Goal: Task Accomplishment & Management: Manage account settings

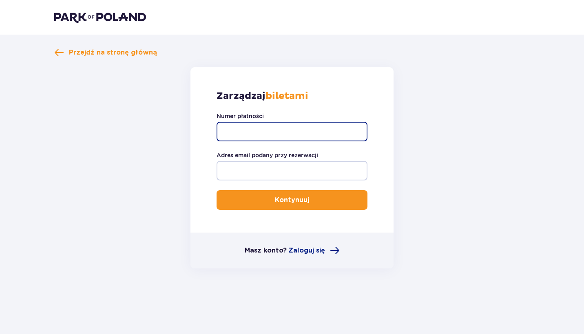
click at [248, 134] on input "Numer płatności" at bounding box center [291, 132] width 151 height 20
click at [287, 133] on input "Numer płatności" at bounding box center [291, 132] width 151 height 20
paste input "TR-VRC-EMVN5NX"
type input "TR-VRC-EMVN5NX"
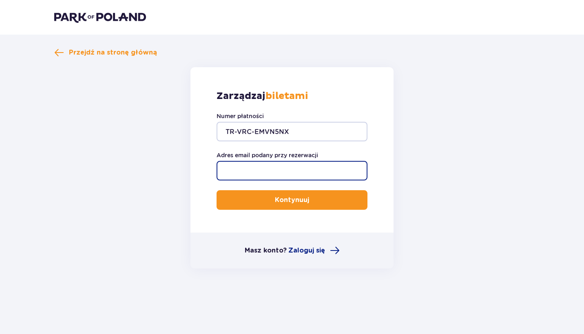
click at [284, 171] on input "Adres email podany przy rezerwacji" at bounding box center [291, 171] width 151 height 20
type input "[EMAIL_ADDRESS][DOMAIN_NAME]"
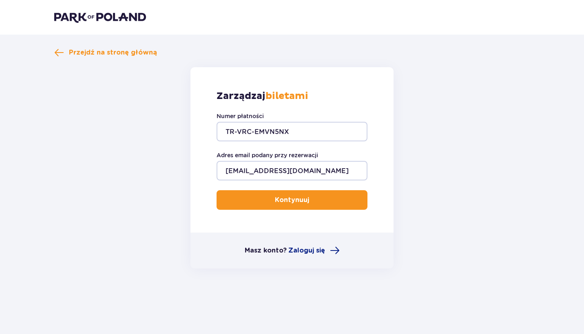
click at [299, 203] on p "Kontynuuj" at bounding box center [292, 200] width 34 height 9
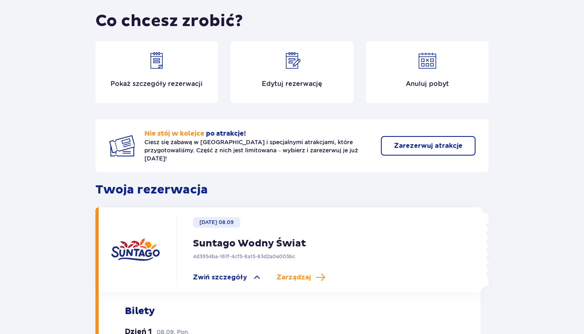
scroll to position [71, 0]
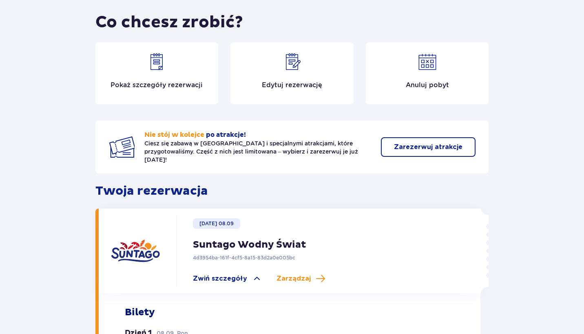
click at [308, 86] on p "Edytuj rezerwację" at bounding box center [292, 85] width 60 height 9
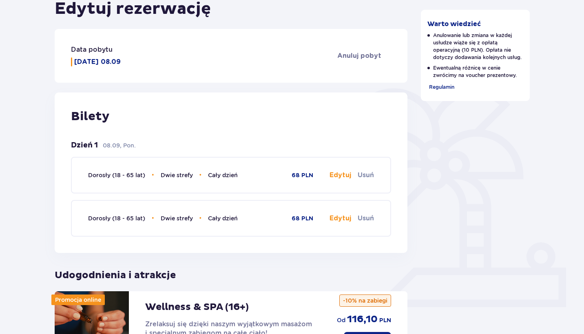
scroll to position [137, 0]
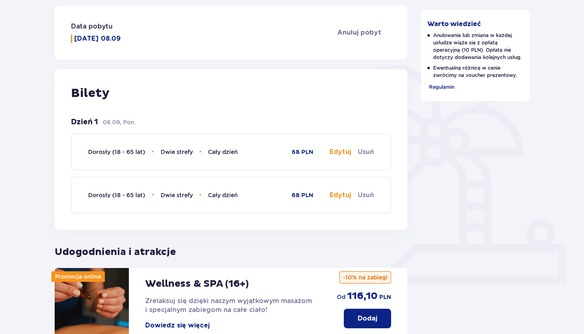
click at [339, 153] on button "Edytuj" at bounding box center [340, 152] width 22 height 9
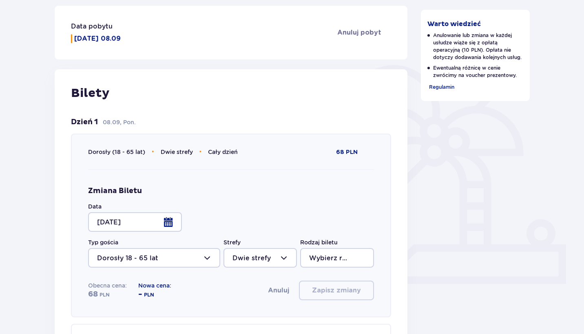
type input "Cały dzień"
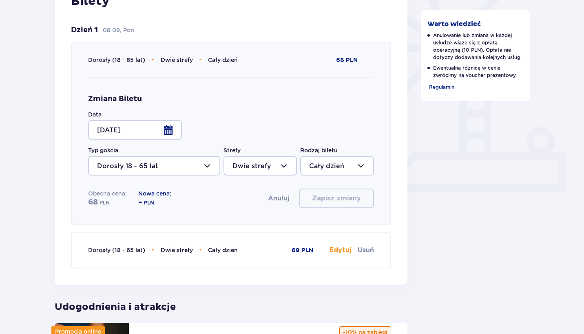
scroll to position [244, 0]
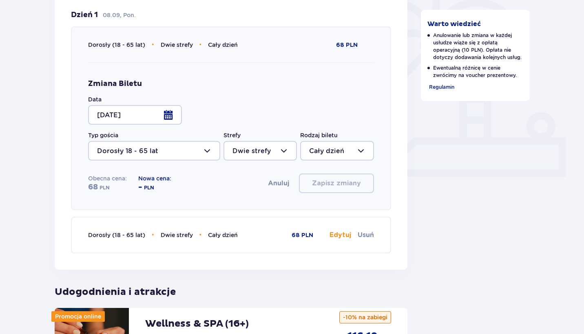
click at [171, 114] on div at bounding box center [135, 115] width 94 height 20
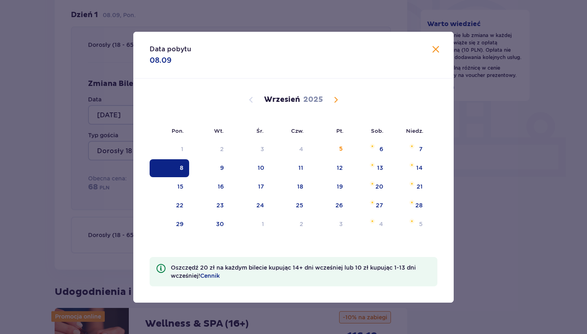
click at [338, 101] on span "Calendar" at bounding box center [336, 100] width 10 height 10
click at [254, 97] on span "Calendar" at bounding box center [251, 100] width 10 height 10
click at [337, 100] on span "Calendar" at bounding box center [336, 100] width 10 height 10
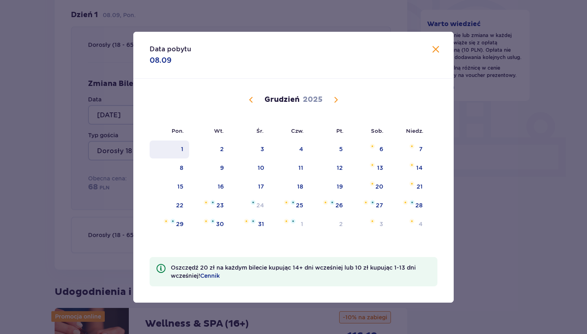
click at [178, 150] on div "1" at bounding box center [170, 150] width 40 height 18
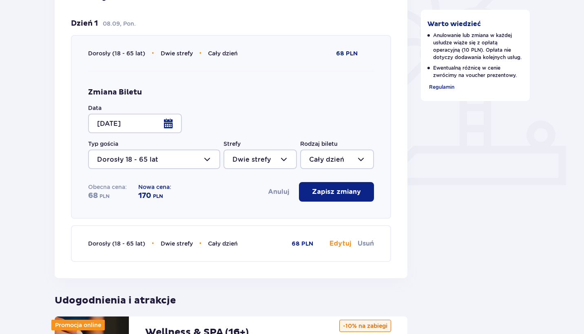
scroll to position [235, 0]
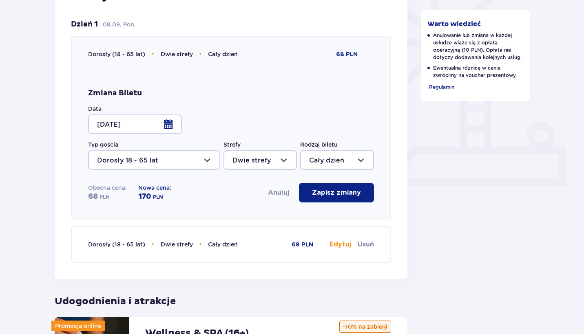
click at [171, 124] on div at bounding box center [135, 125] width 94 height 20
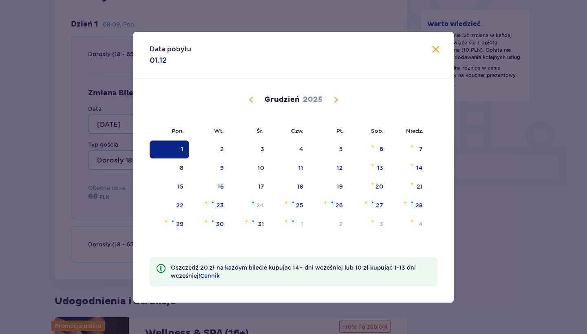
click at [252, 102] on span "Calendar" at bounding box center [251, 100] width 10 height 10
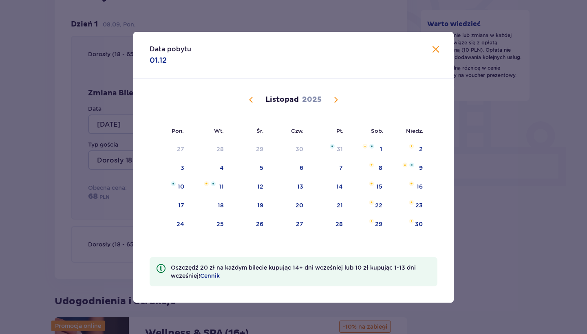
click at [252, 102] on span "Calendar" at bounding box center [251, 100] width 10 height 10
click at [442, 51] on div "Data pobytu 01.12" at bounding box center [293, 55] width 320 height 47
click at [436, 51] on span at bounding box center [436, 50] width 10 height 10
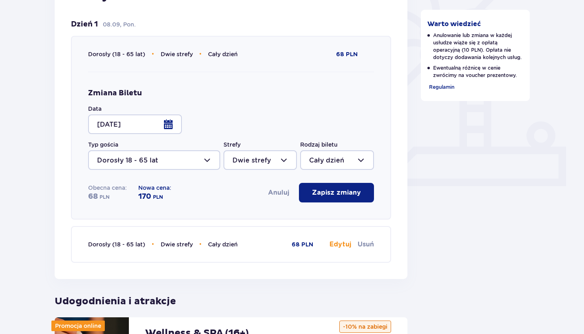
click at [202, 162] on div at bounding box center [154, 160] width 132 height 20
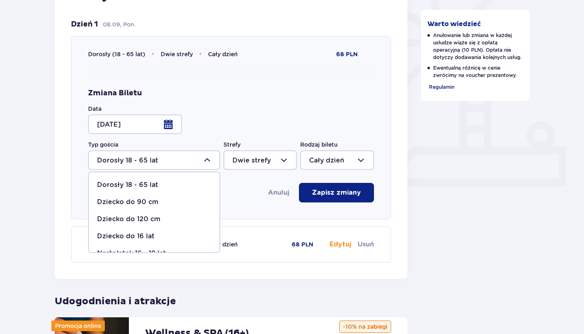
click at [207, 144] on div "Typ gościa Dorosły 18 - 65 lat Dorosły 18 - 65 lat Dziecko do 90 cm Dziecko do …" at bounding box center [154, 155] width 132 height 29
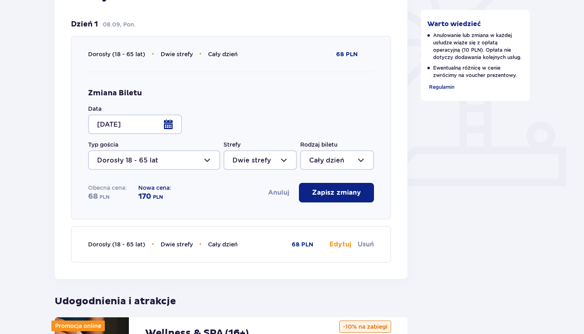
click at [172, 121] on div at bounding box center [135, 125] width 94 height 20
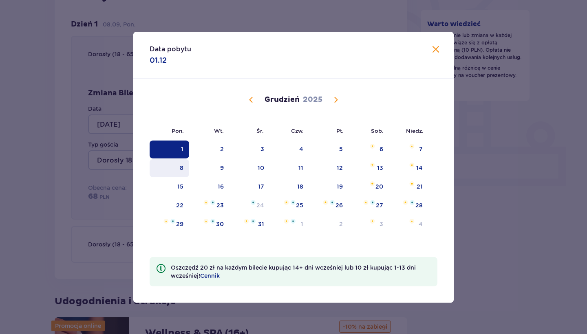
click at [175, 164] on div "8" at bounding box center [170, 168] width 40 height 18
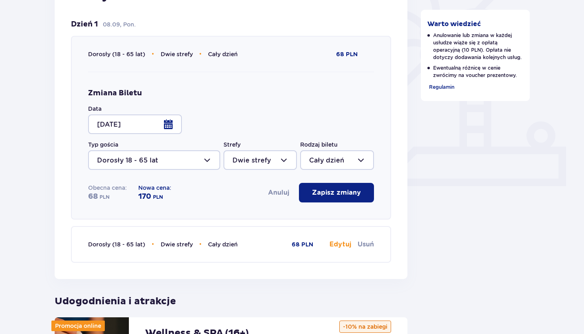
click at [171, 157] on div at bounding box center [154, 160] width 132 height 20
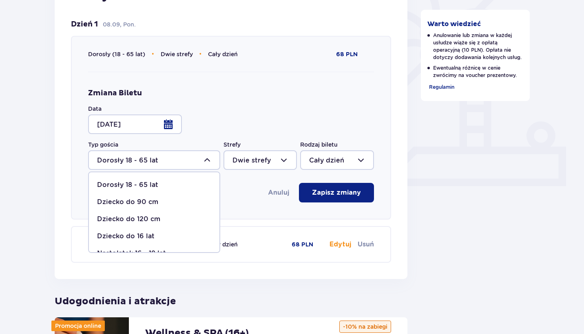
click at [162, 130] on div at bounding box center [135, 125] width 94 height 20
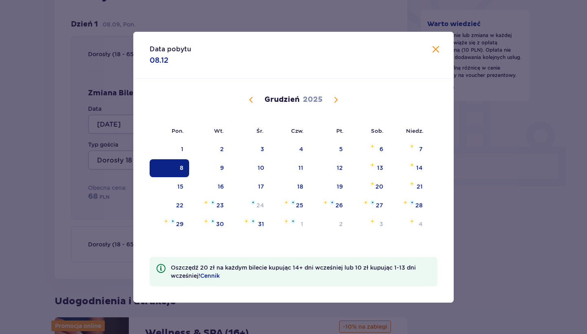
click at [253, 106] on div "[DATE]" at bounding box center [294, 109] width 270 height 61
click at [252, 103] on span "Calendar" at bounding box center [251, 100] width 10 height 10
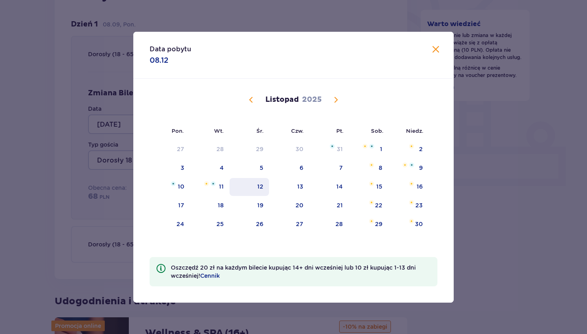
click at [260, 179] on div "12" at bounding box center [250, 187] width 40 height 18
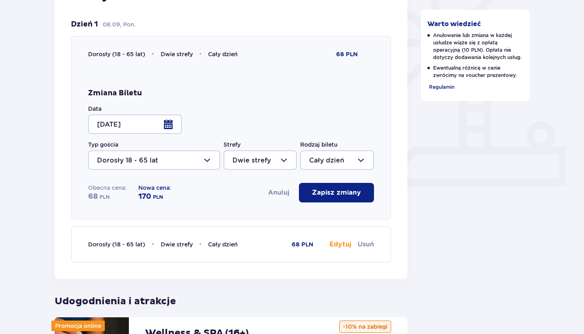
click at [153, 127] on div at bounding box center [135, 125] width 94 height 20
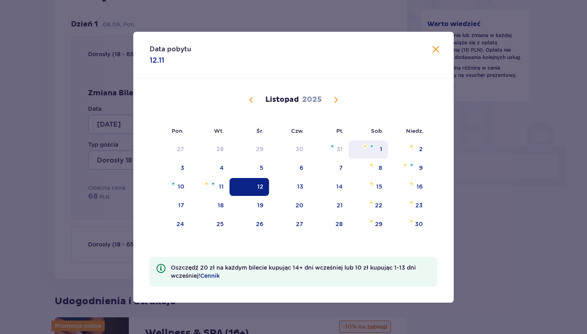
click at [375, 146] on div "1" at bounding box center [369, 150] width 40 height 18
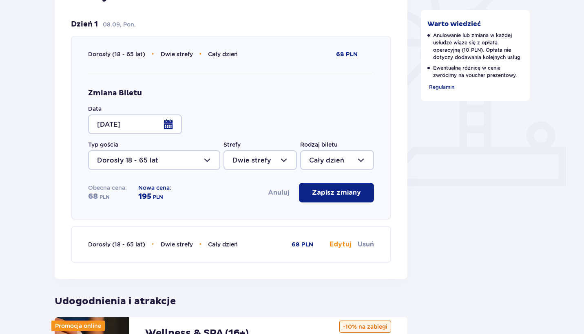
click at [163, 121] on div at bounding box center [135, 125] width 94 height 20
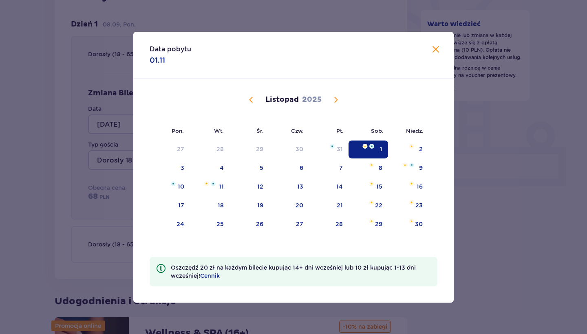
click at [250, 98] on span "Calendar" at bounding box center [251, 100] width 10 height 10
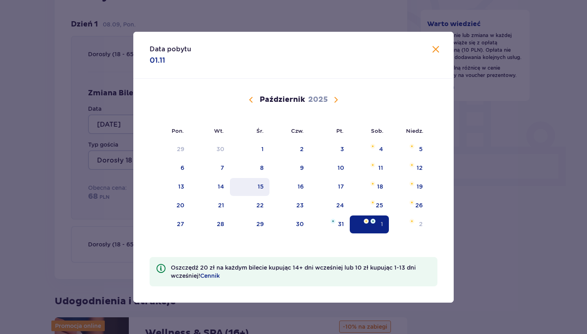
click at [253, 183] on div "15" at bounding box center [250, 187] width 40 height 18
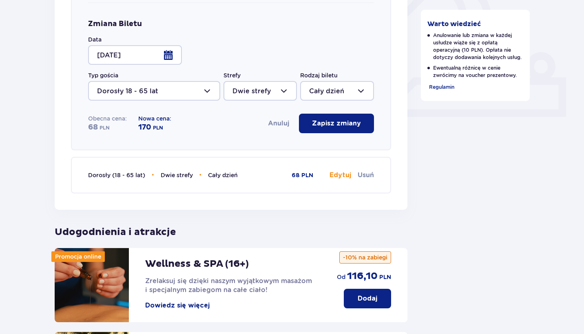
scroll to position [182, 0]
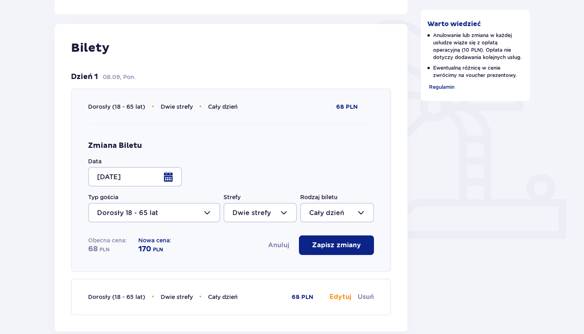
click at [170, 177] on div at bounding box center [135, 177] width 94 height 20
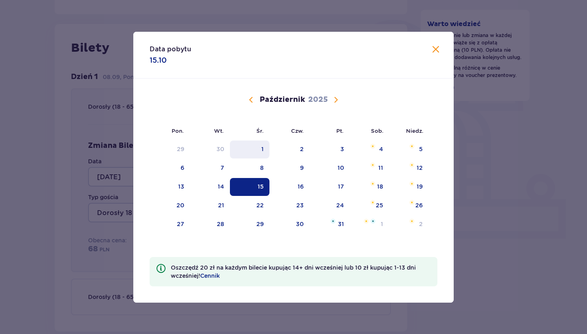
click at [267, 144] on div "1" at bounding box center [250, 150] width 40 height 18
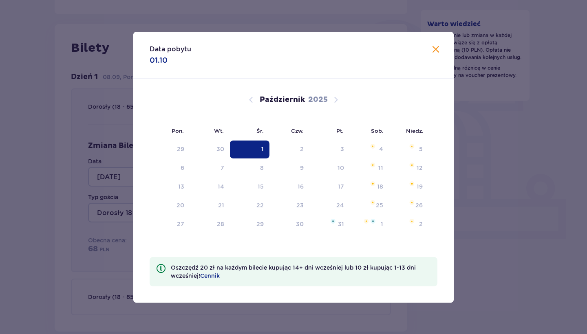
type input "[DATE]"
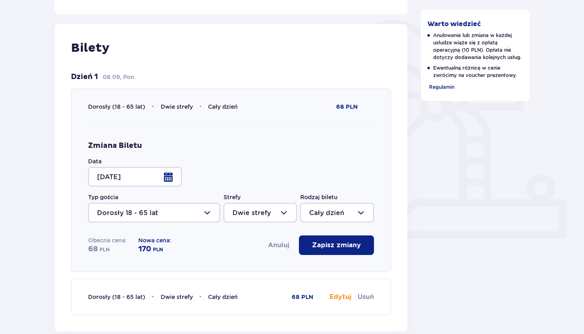
click at [313, 216] on div at bounding box center [336, 213] width 73 height 20
click at [324, 238] on p "2 godziny" at bounding box center [325, 237] width 33 height 9
click at [323, 214] on div at bounding box center [336, 213] width 73 height 20
click at [330, 258] on p "4 godziny" at bounding box center [325, 254] width 33 height 9
click at [329, 210] on div at bounding box center [336, 213] width 73 height 20
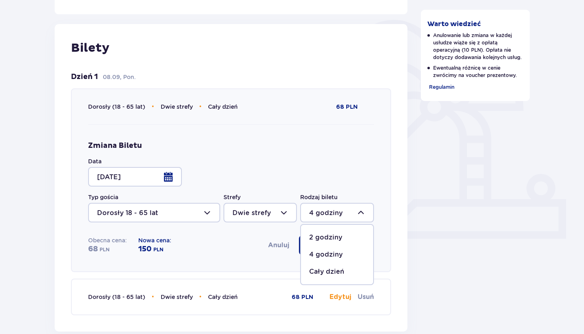
click at [321, 274] on p "Cały dzień" at bounding box center [326, 271] width 35 height 9
type input "Cały dzień"
click at [159, 180] on div at bounding box center [135, 177] width 94 height 20
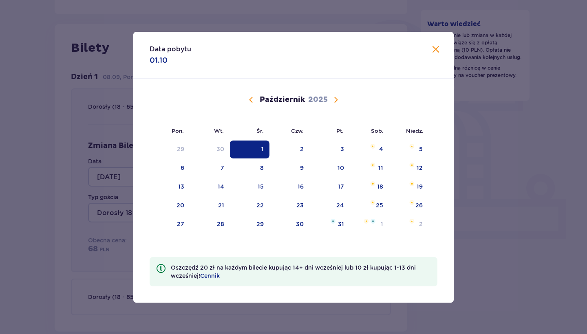
click at [247, 99] on span "Calendar" at bounding box center [251, 100] width 10 height 10
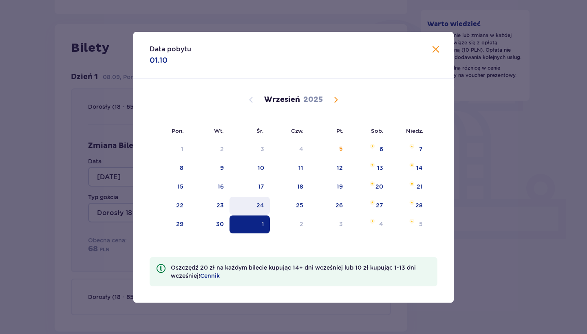
click at [261, 197] on div "24" at bounding box center [250, 206] width 40 height 18
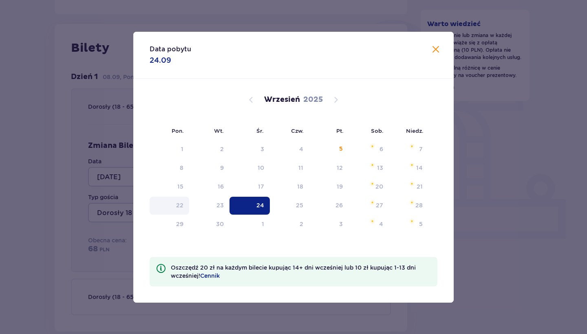
type input "[DATE]"
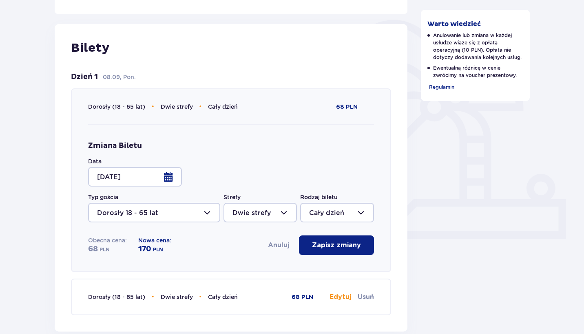
click at [168, 179] on div at bounding box center [135, 177] width 94 height 20
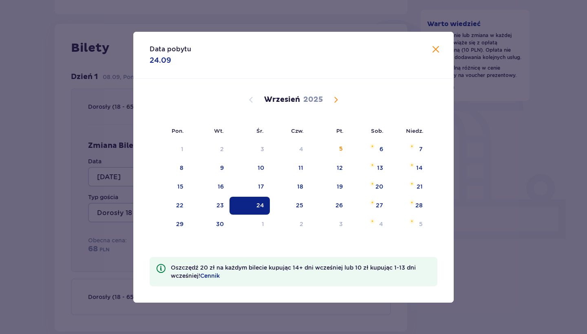
click at [438, 56] on div "Data pobytu 24.09" at bounding box center [293, 55] width 320 height 47
click at [440, 50] on span at bounding box center [436, 50] width 10 height 10
